Goal: Task Accomplishment & Management: Use online tool/utility

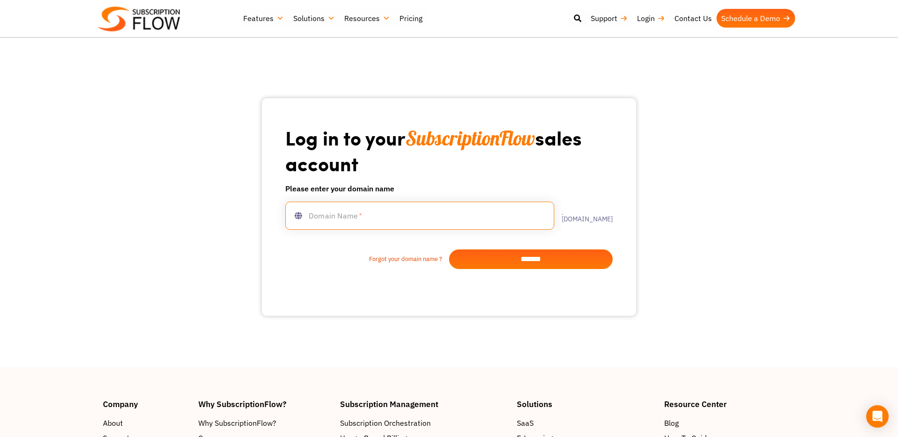
click at [403, 216] on input "text" at bounding box center [419, 216] width 269 height 28
type input "**********"
click at [520, 255] on input "*******" at bounding box center [531, 259] width 164 height 20
